Goal: Task Accomplishment & Management: Manage account settings

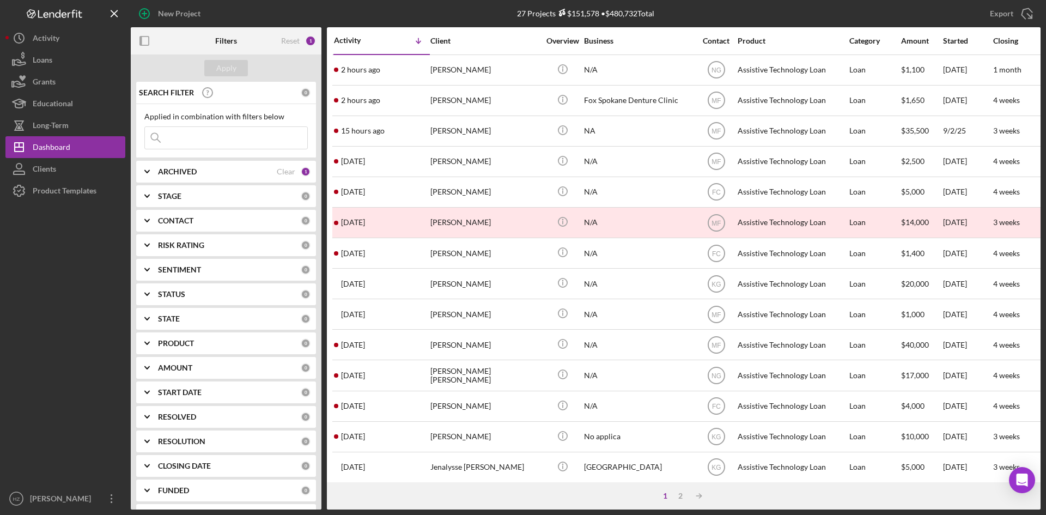
click at [474, 260] on div "[PERSON_NAME]" at bounding box center [484, 253] width 109 height 29
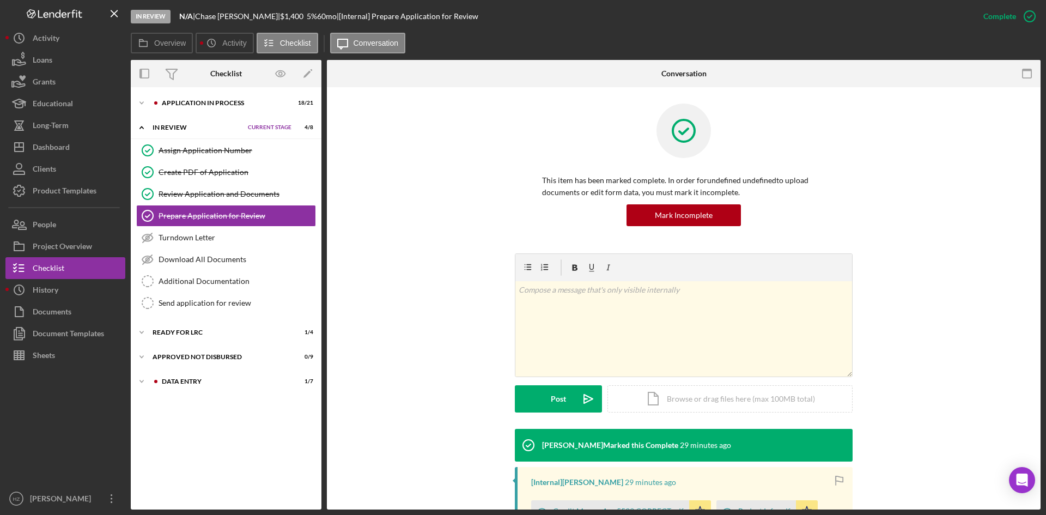
click at [142, 108] on icon "Icon/Expander" at bounding box center [142, 103] width 22 height 22
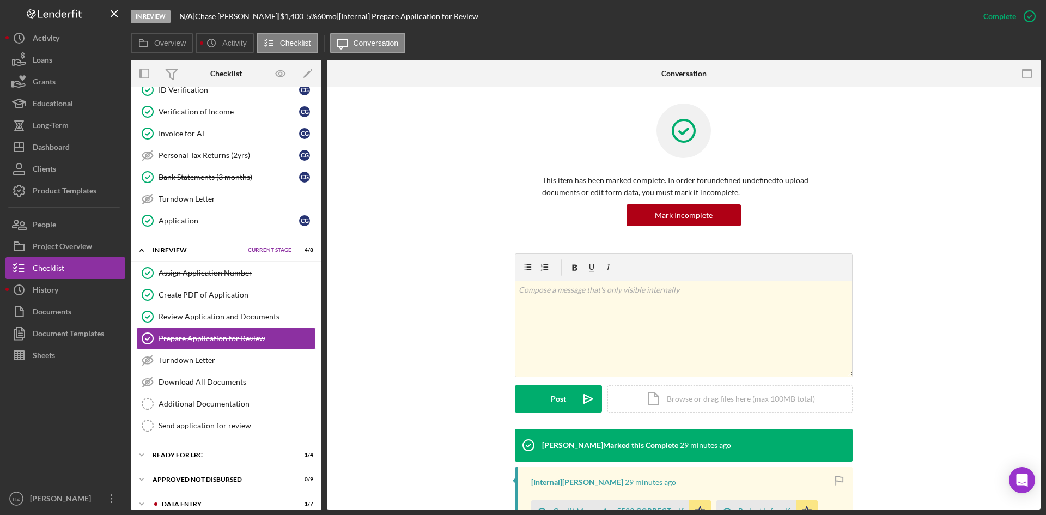
scroll to position [352, 0]
